Goal: Information Seeking & Learning: Learn about a topic

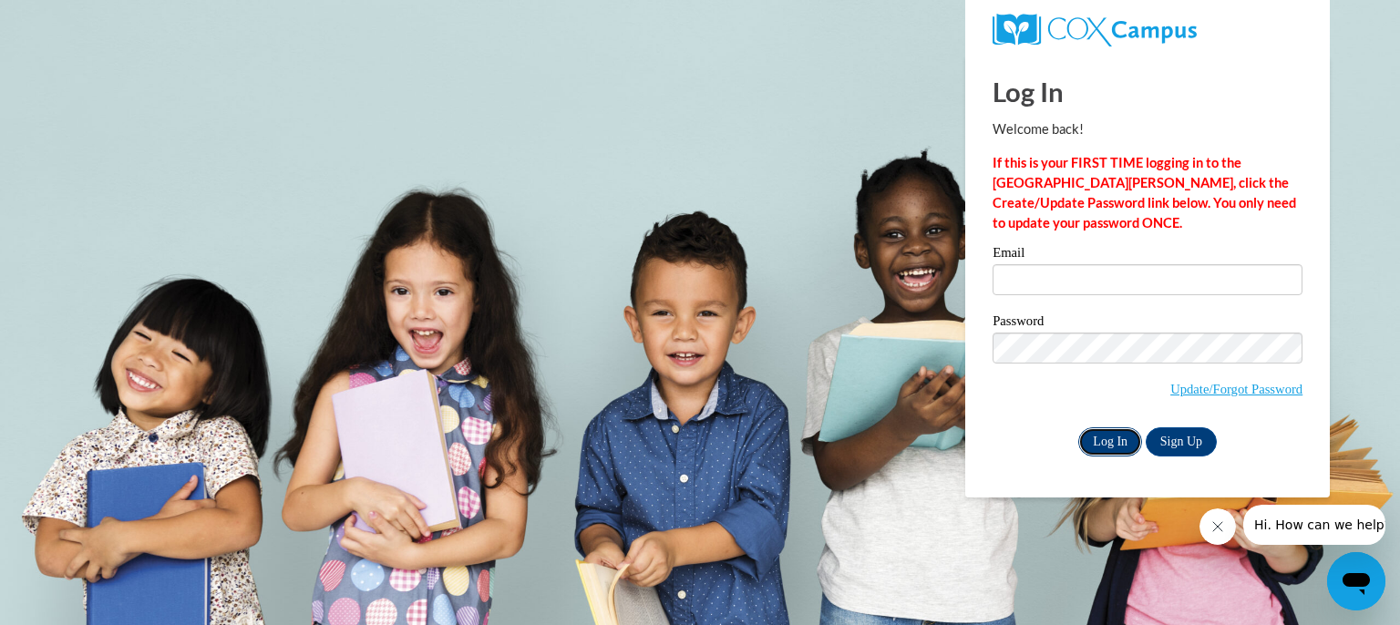
click at [1103, 438] on input "Log In" at bounding box center [1110, 441] width 64 height 29
click at [1013, 283] on input "Email" at bounding box center [1148, 279] width 310 height 31
type input "maryecarey1@gmail.com"
click at [1114, 429] on input "Log In" at bounding box center [1110, 441] width 64 height 29
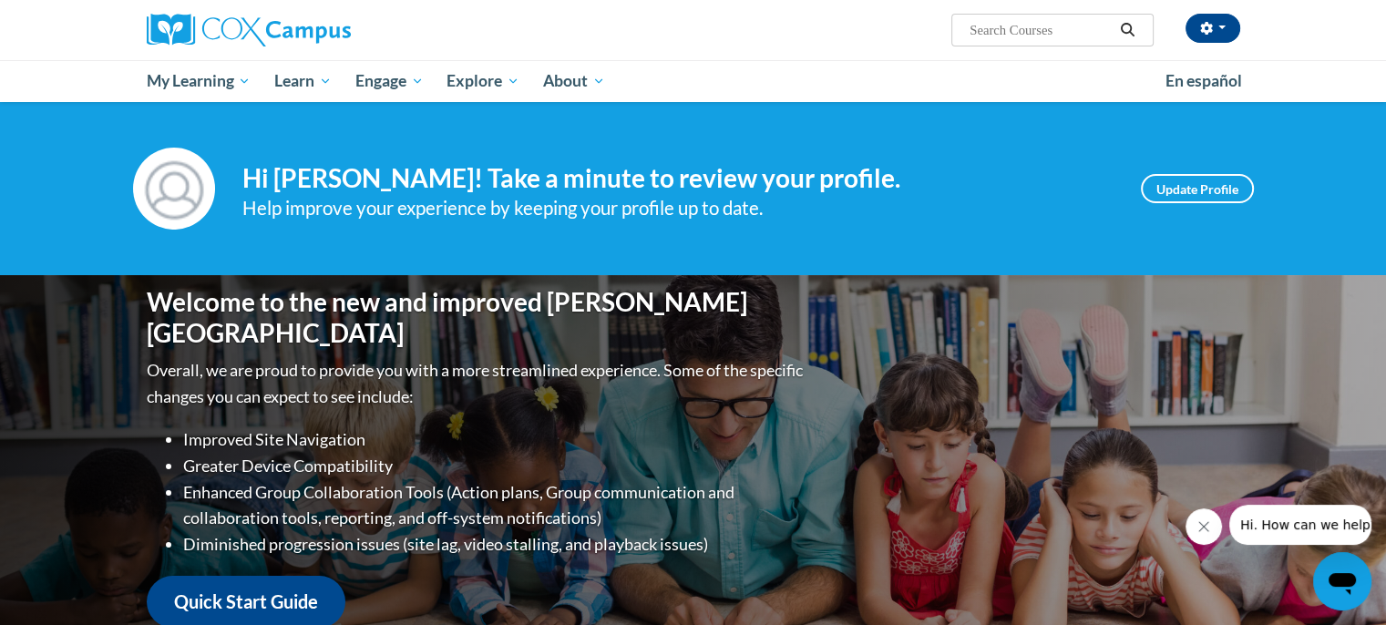
click at [973, 36] on input "Search..." at bounding box center [1041, 30] width 146 height 22
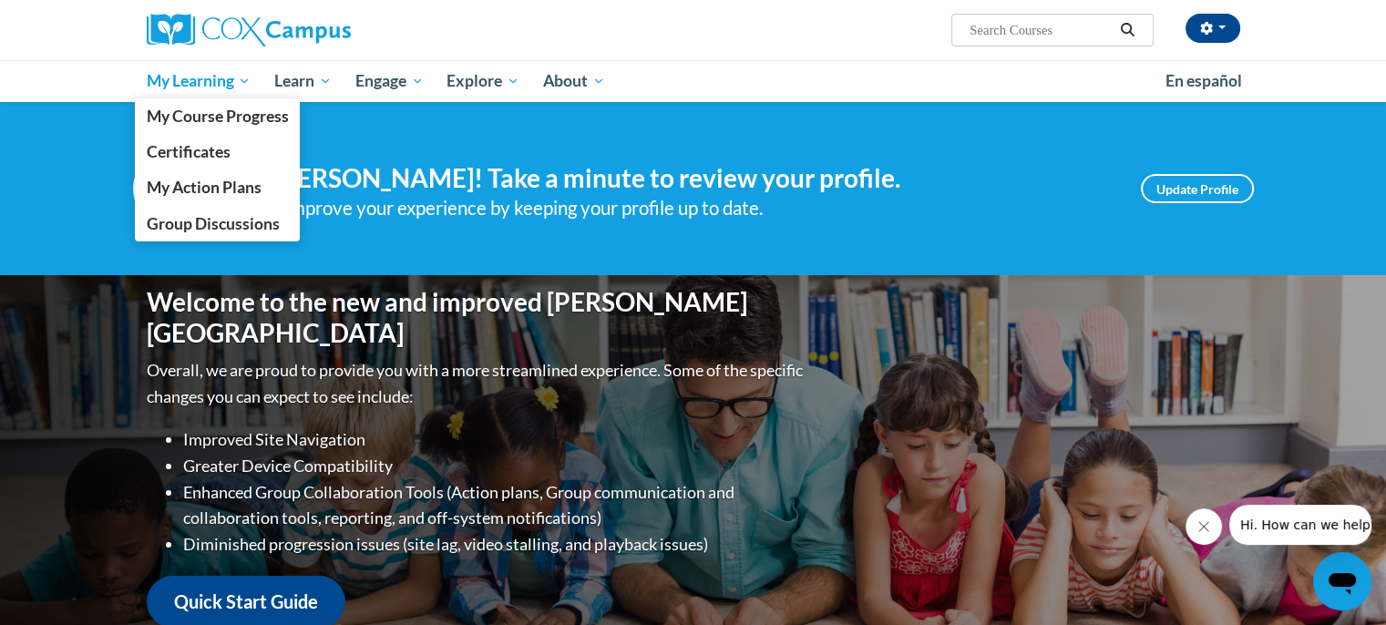
click at [244, 80] on span "My Learning" at bounding box center [198, 81] width 105 height 22
click at [251, 80] on span "My Learning" at bounding box center [198, 81] width 105 height 22
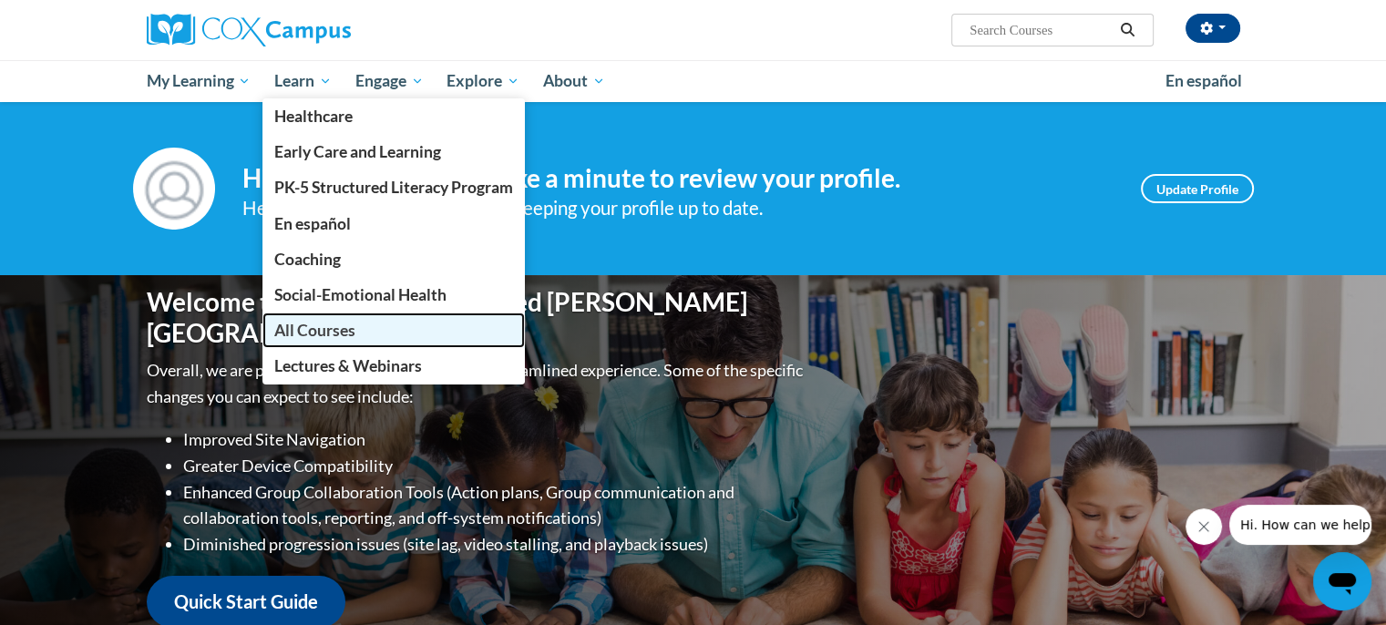
click at [345, 330] on span "All Courses" at bounding box center [314, 330] width 81 height 19
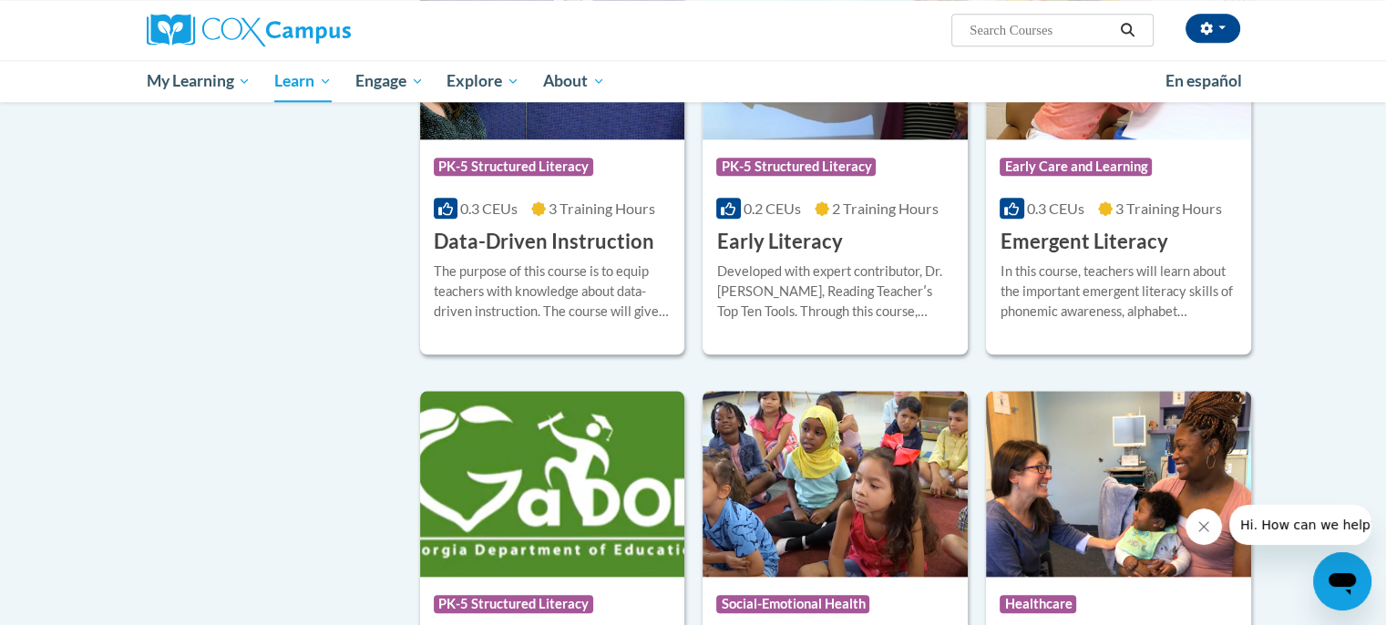
scroll to position [1914, 0]
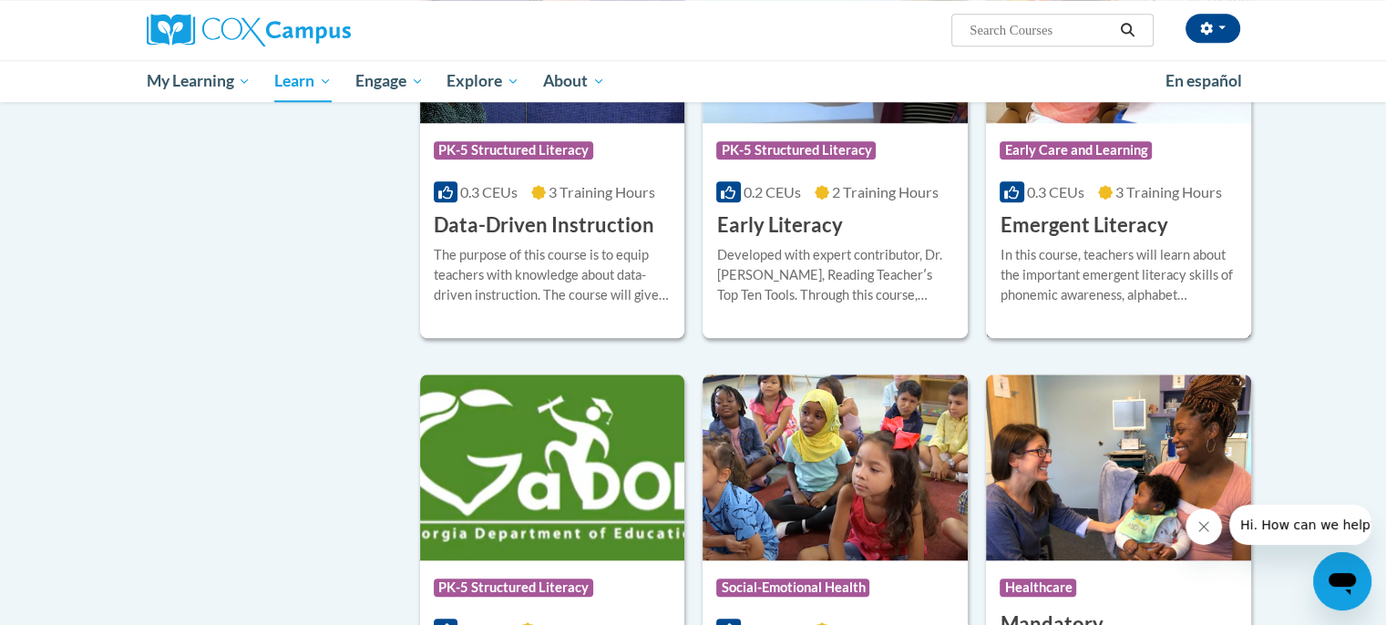
click at [1087, 240] on h3 "Emergent Literacy" at bounding box center [1084, 225] width 168 height 28
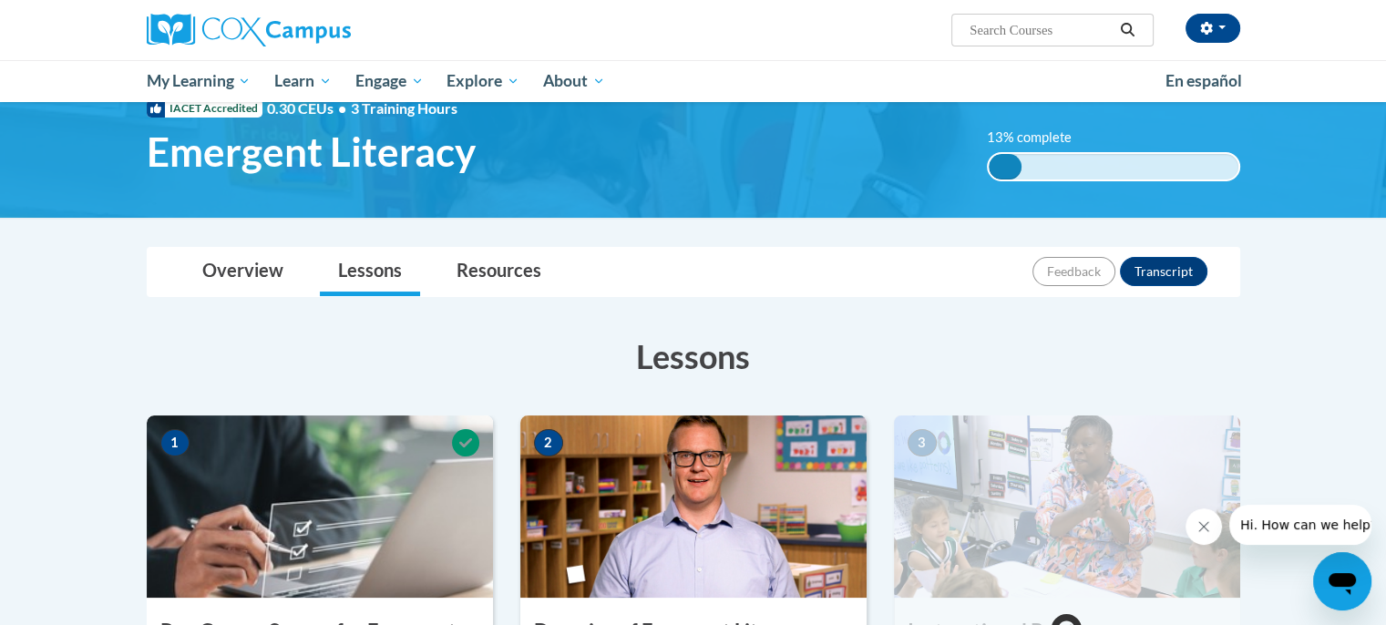
scroll to position [182, 0]
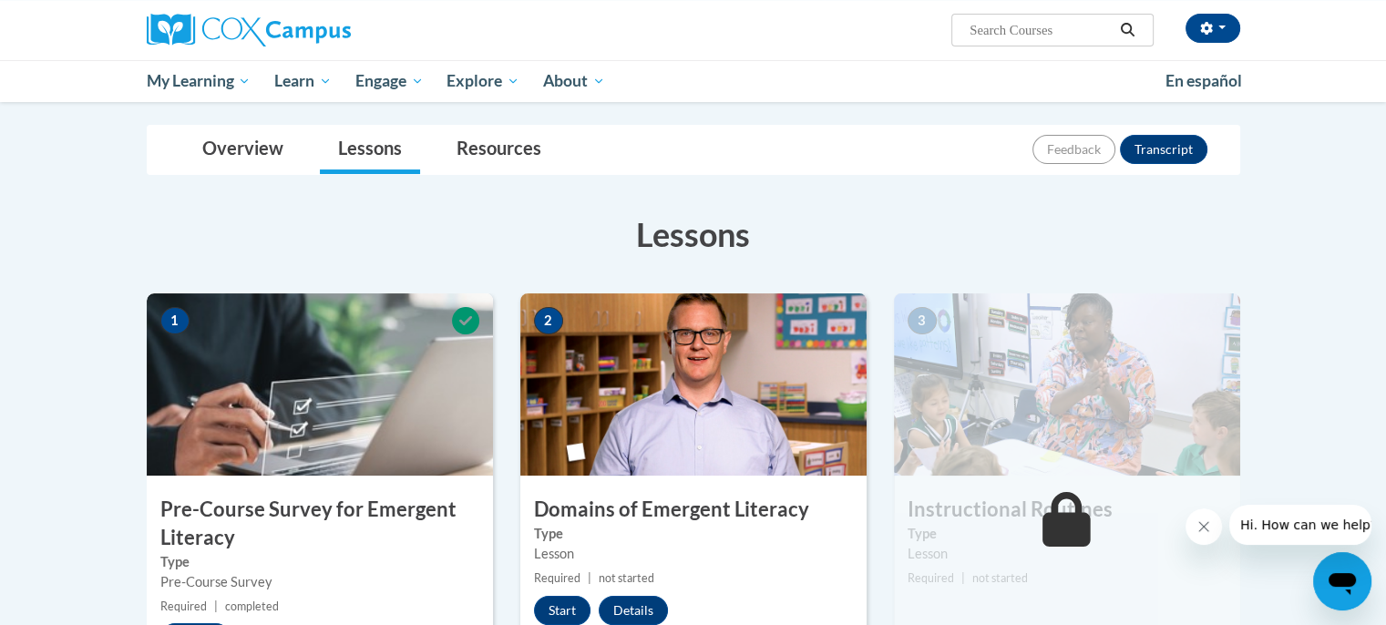
click at [284, 516] on h3 "Pre-Course Survey for Emergent Literacy" at bounding box center [320, 524] width 346 height 57
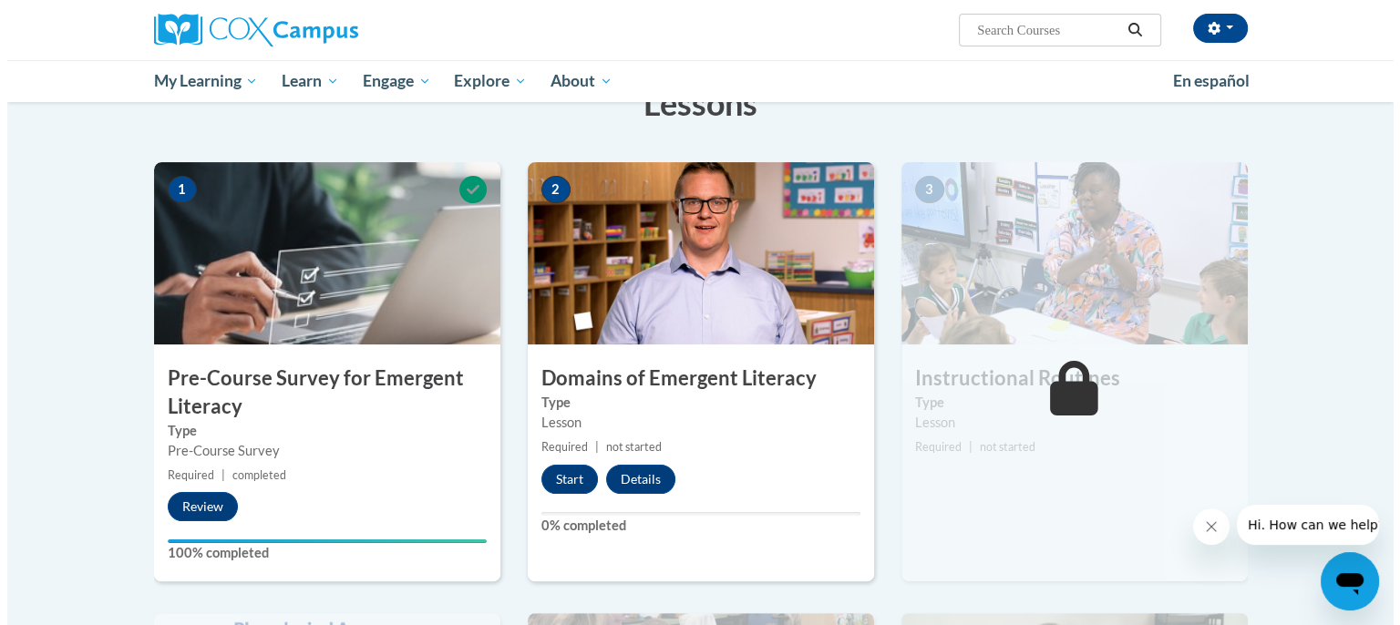
scroll to position [365, 0]
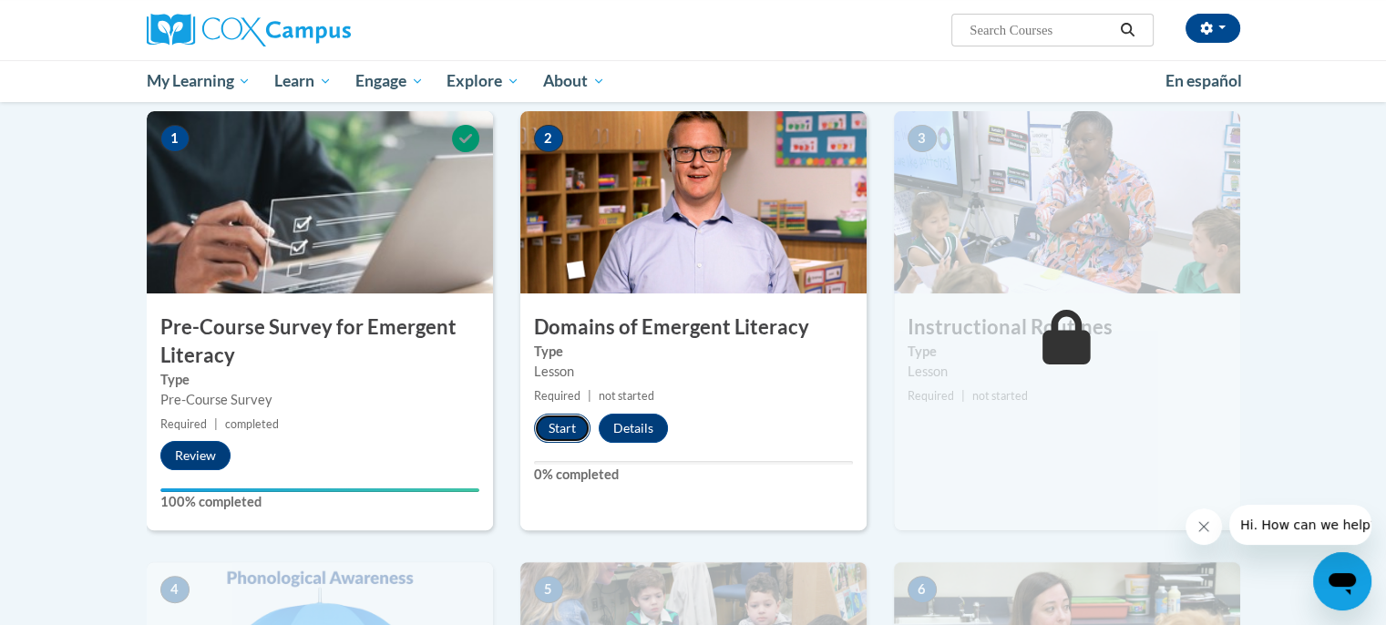
click at [563, 429] on button "Start" at bounding box center [562, 428] width 57 height 29
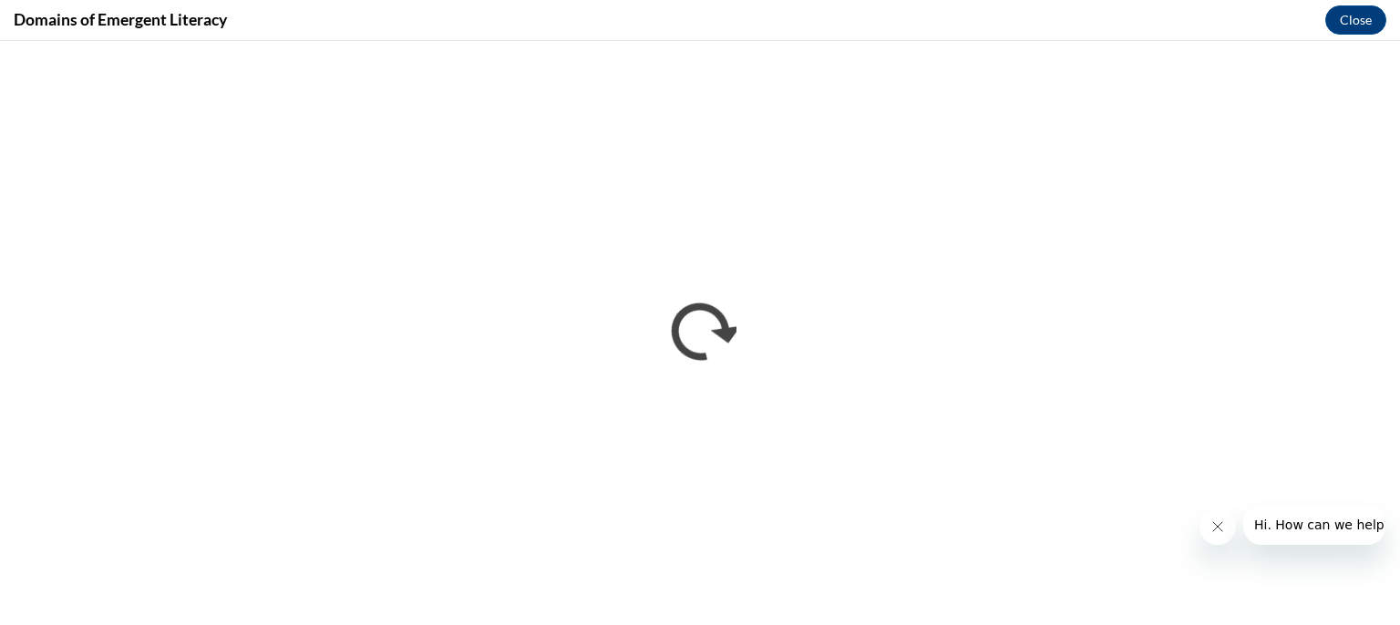
scroll to position [0, 0]
